Goal: Register for event/course

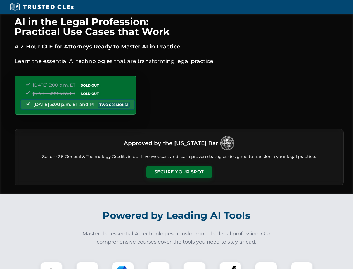
click at [179, 172] on button "Secure Your Spot" at bounding box center [179, 171] width 65 height 13
click at [51, 265] on img at bounding box center [51, 272] width 16 height 16
